Goal: Task Accomplishment & Management: Use online tool/utility

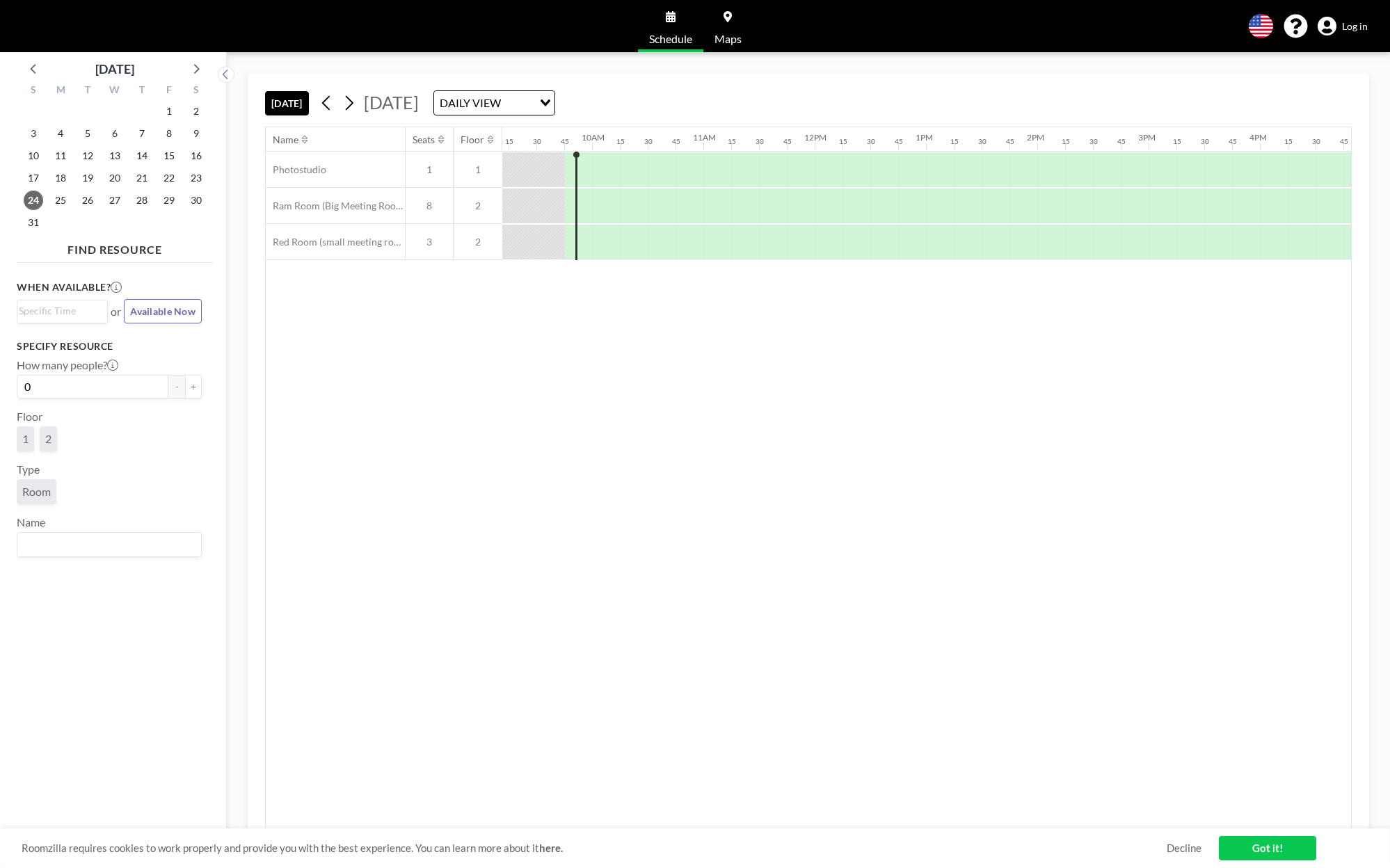
scroll to position [0, 1057]
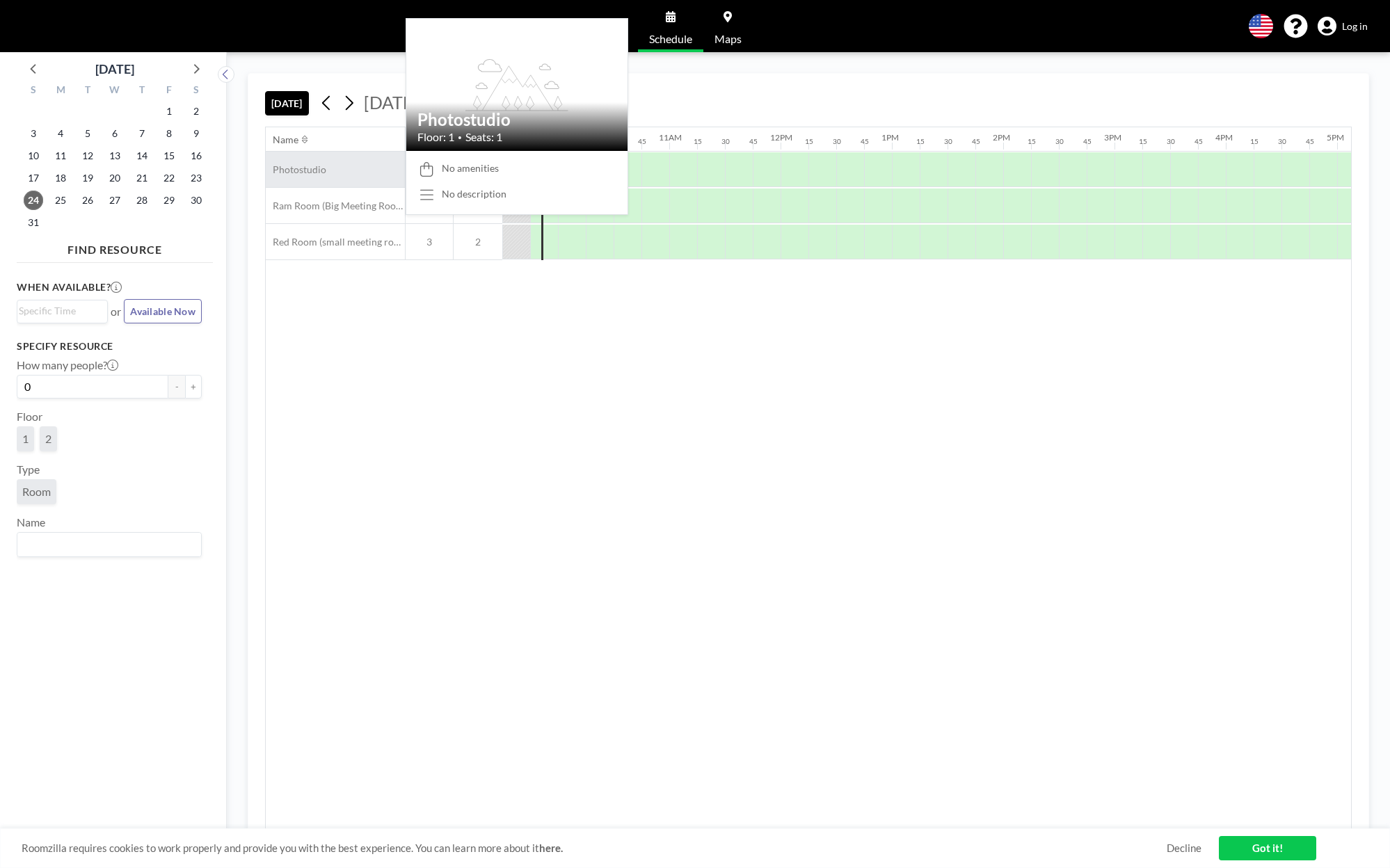
click at [326, 164] on div "Photostudio" at bounding box center [336, 169] width 139 height 35
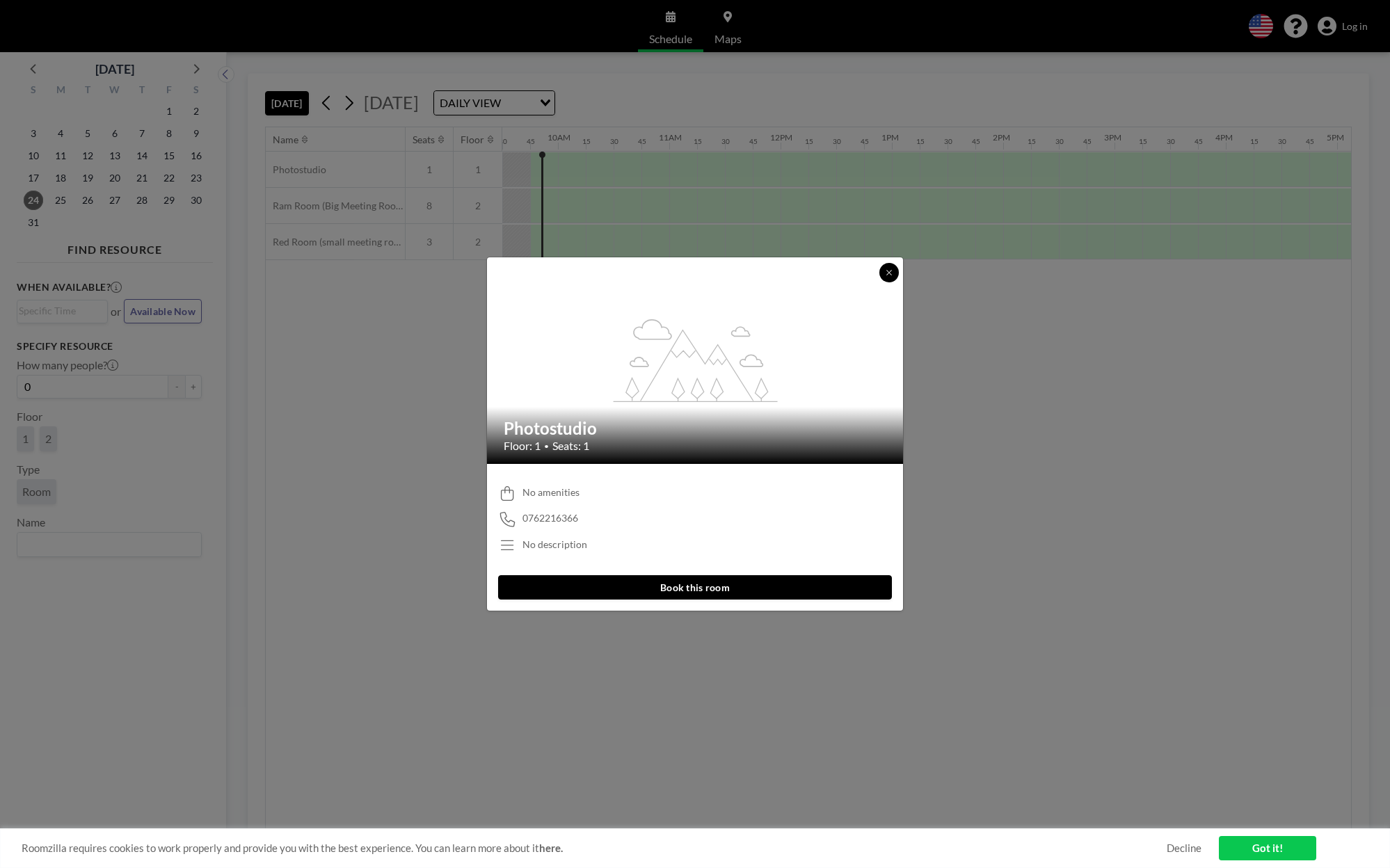
click at [895, 272] on button at bounding box center [888, 272] width 19 height 19
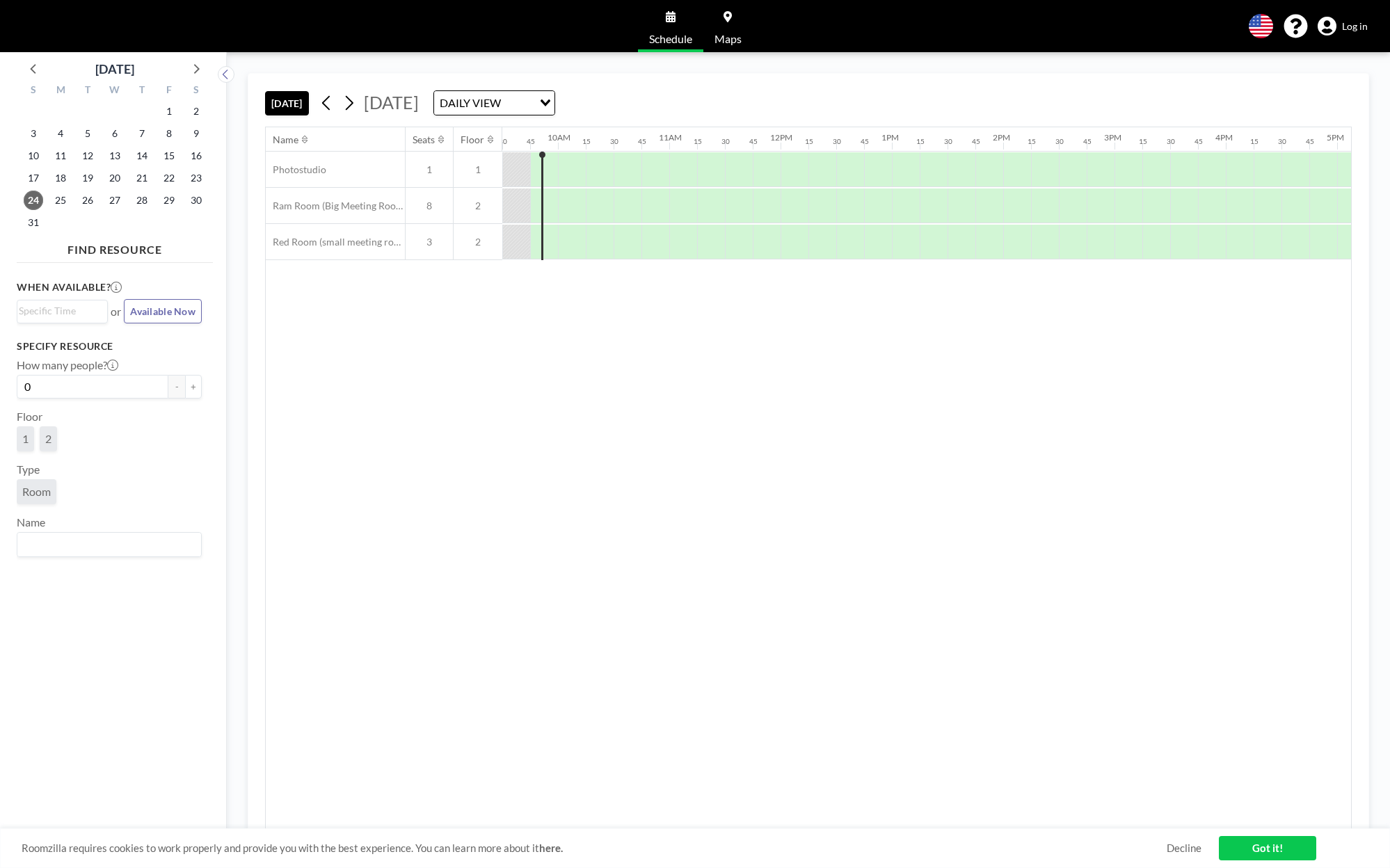
click at [533, 106] on div "DAILY VIEW" at bounding box center [483, 101] width 98 height 21
click at [617, 141] on li "WEEKLY VIEW" at bounding box center [629, 148] width 119 height 20
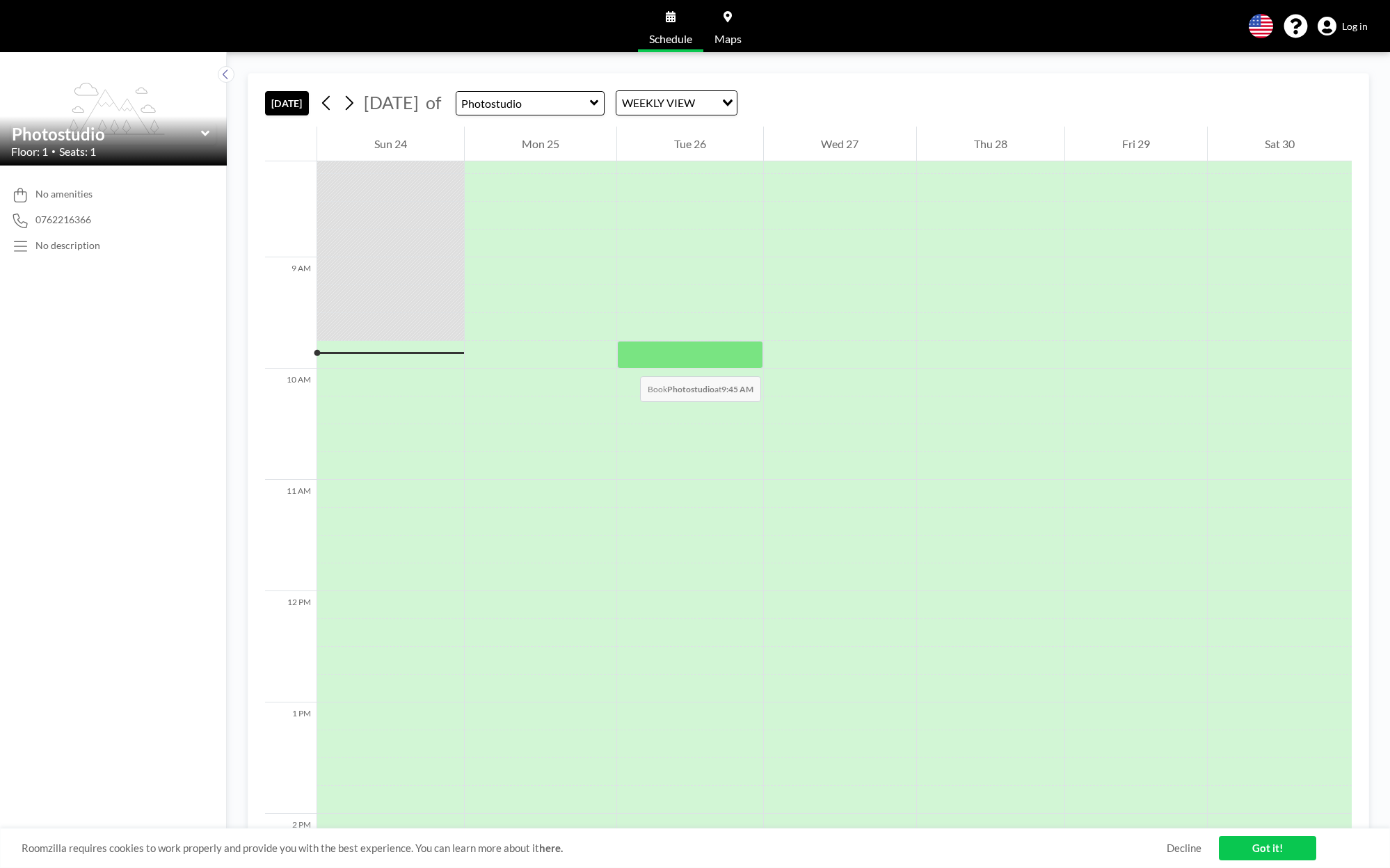
scroll to position [849, 0]
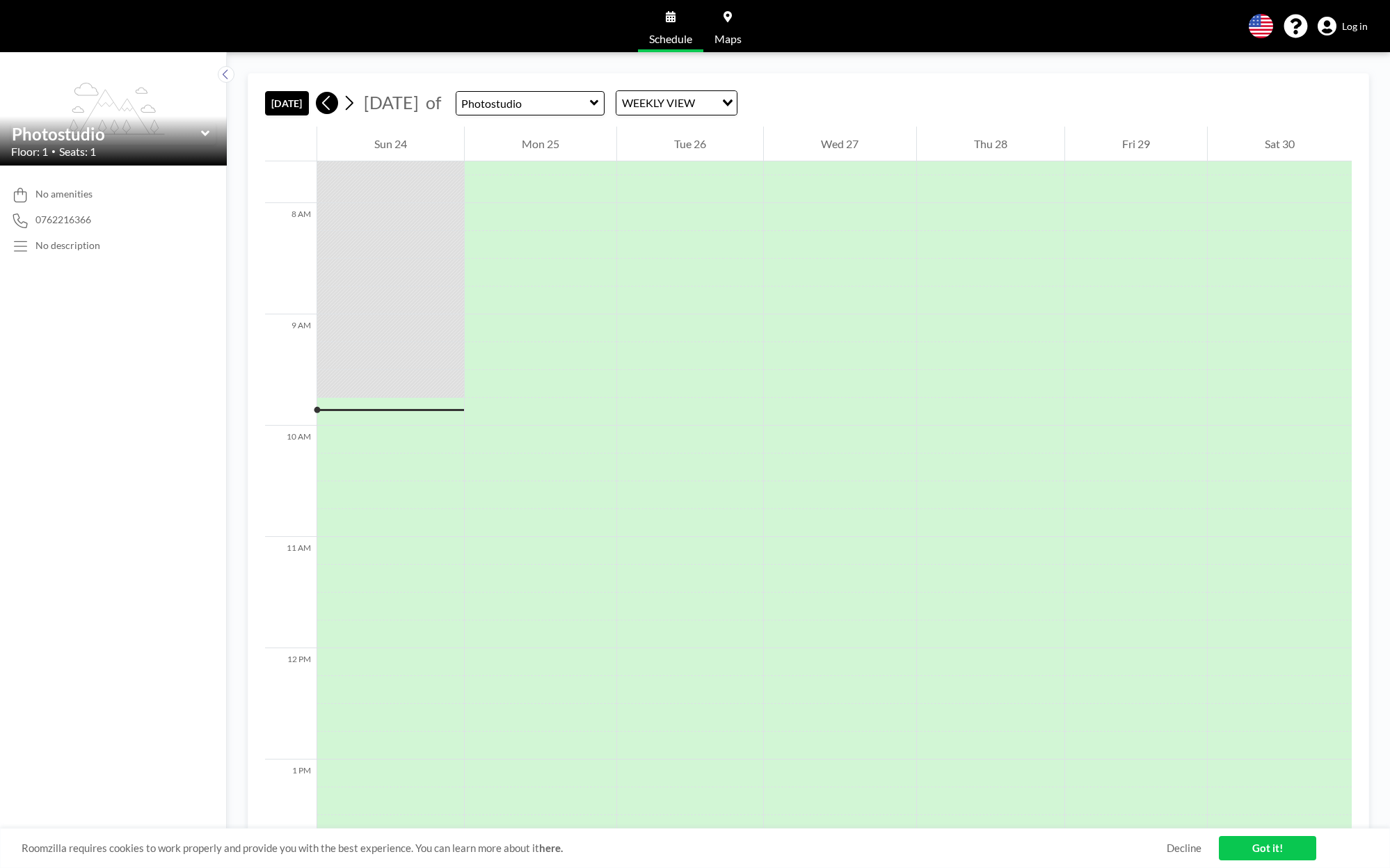
click at [331, 101] on icon at bounding box center [326, 103] width 13 height 21
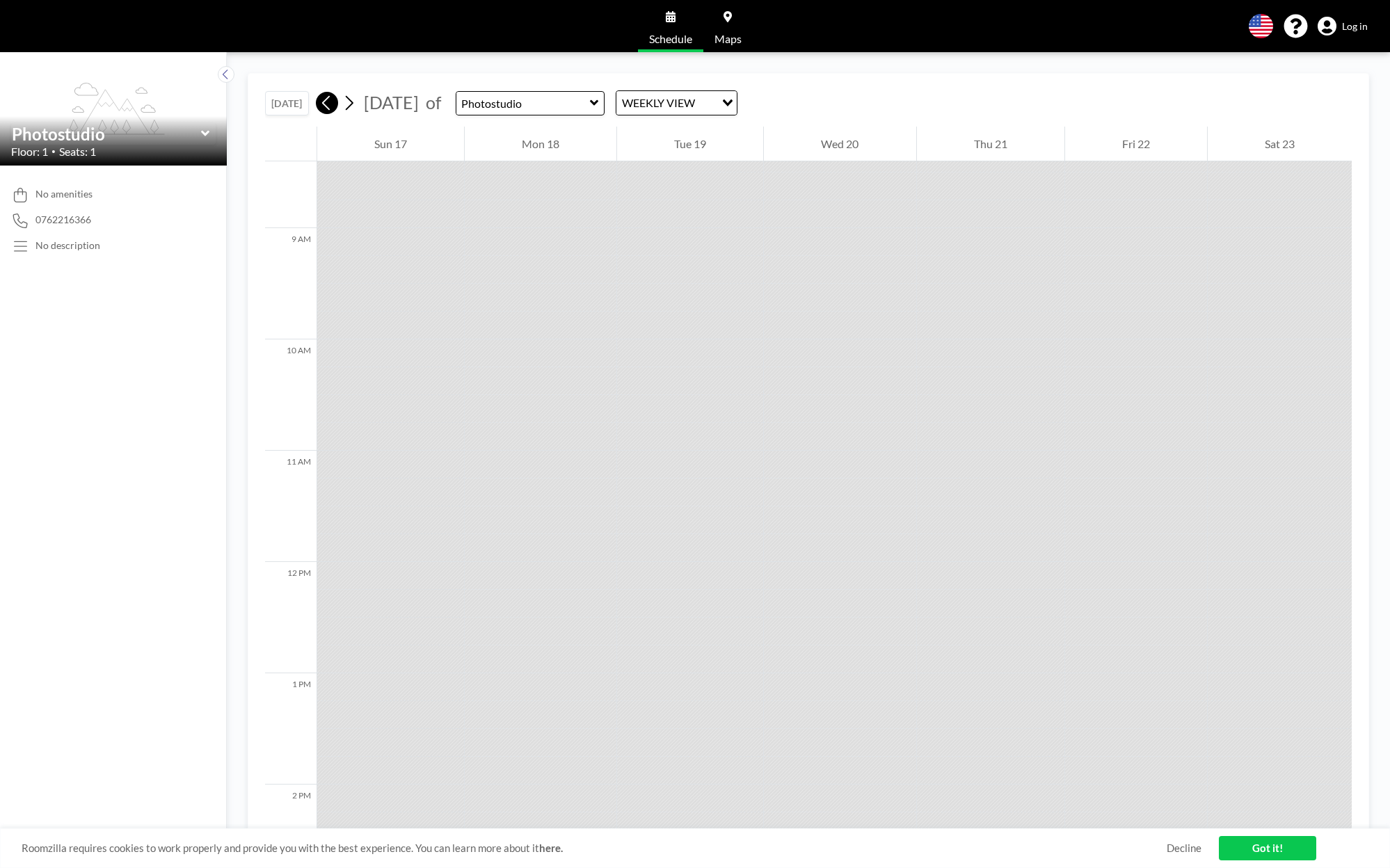
scroll to position [946, 0]
click at [356, 103] on icon at bounding box center [349, 103] width 13 height 21
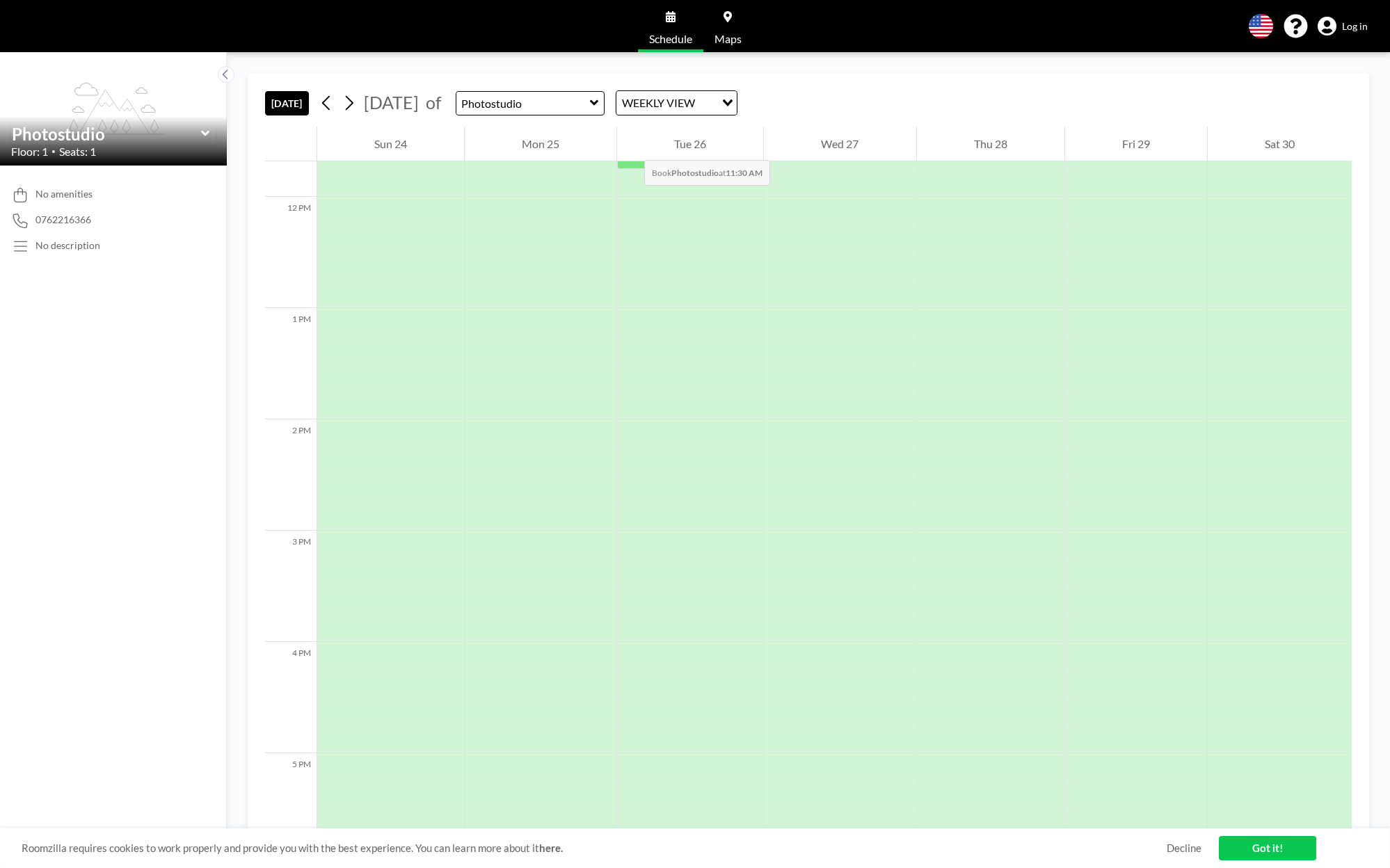
scroll to position [1265, 0]
click at [732, 102] on icon "Search for option" at bounding box center [728, 103] width 10 height 7
click at [224, 75] on icon at bounding box center [226, 74] width 9 height 14
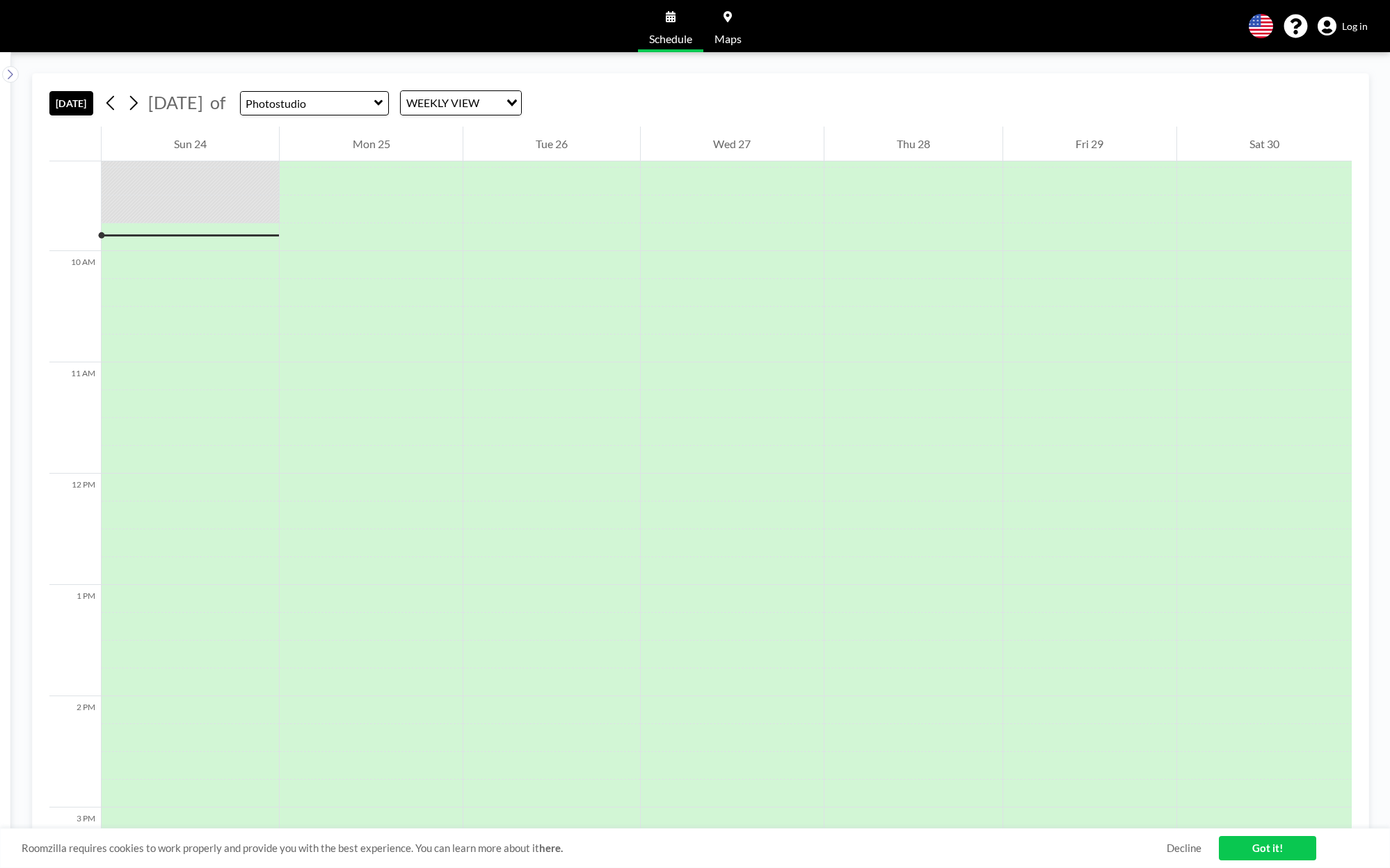
scroll to position [1057, 0]
click at [343, 108] on input "text" at bounding box center [308, 103] width 134 height 23
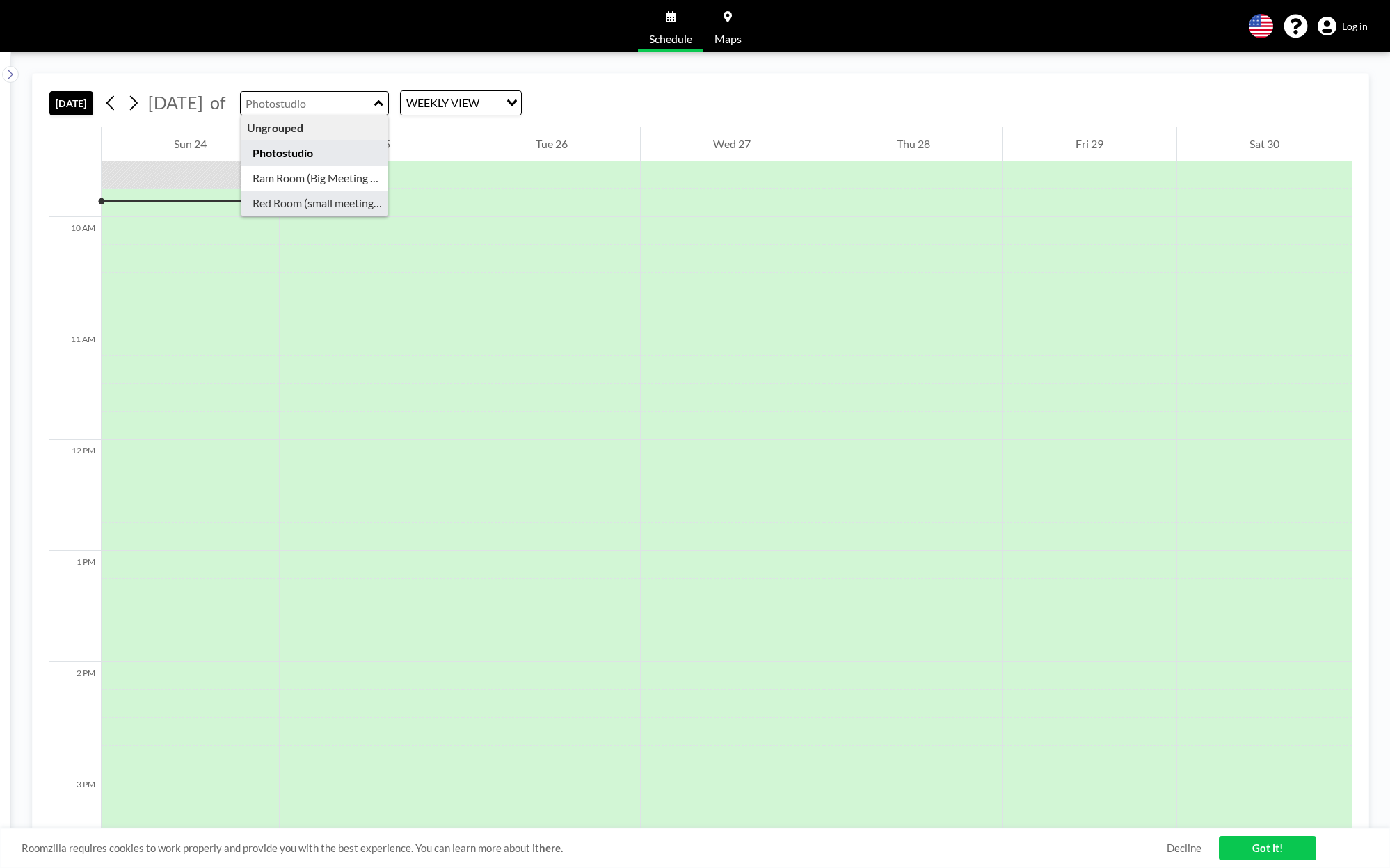
type input "Red Room (small meeting room)"
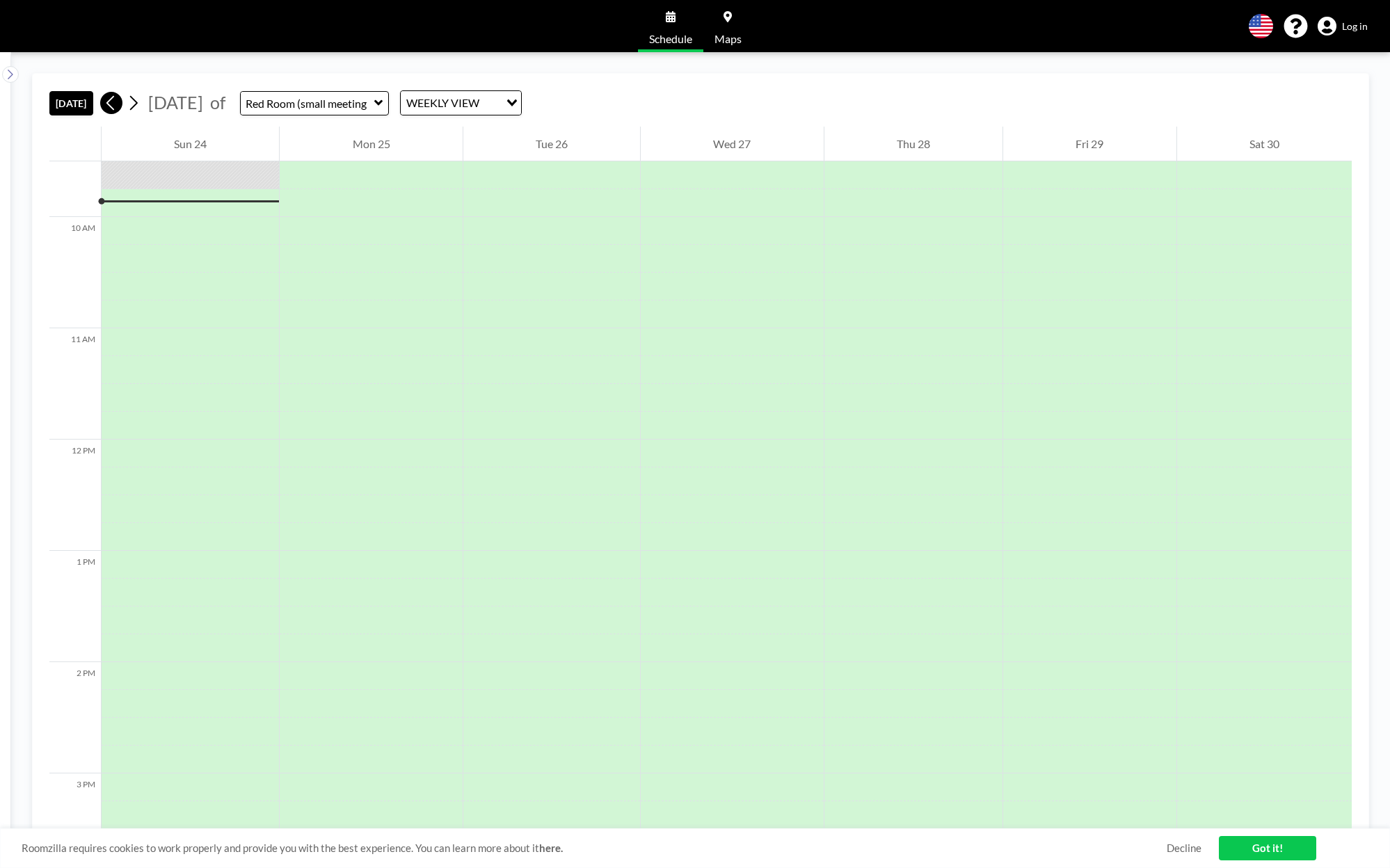
click at [111, 103] on icon at bounding box center [110, 103] width 8 height 14
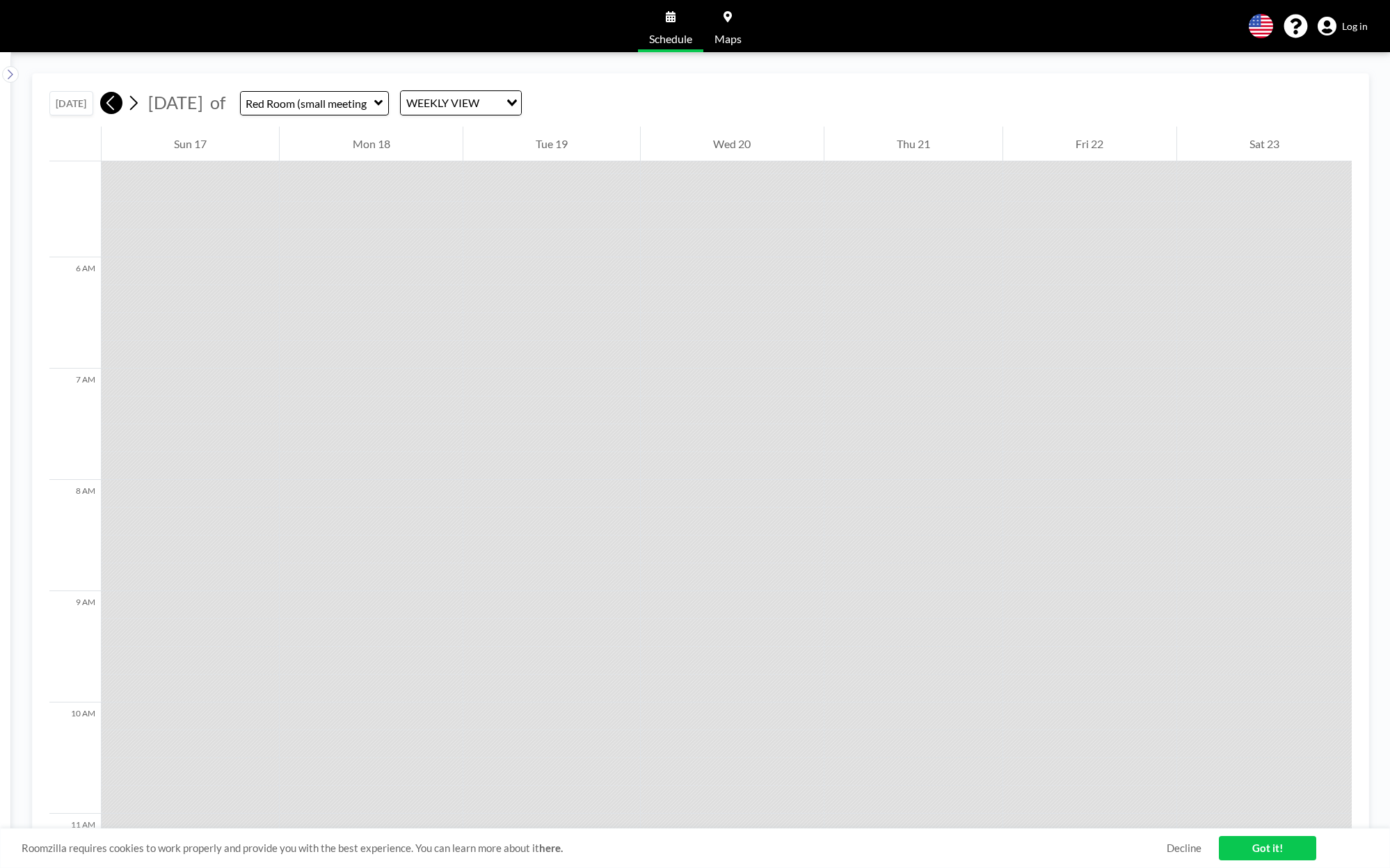
scroll to position [862, 0]
